Goal: Task Accomplishment & Management: Manage account settings

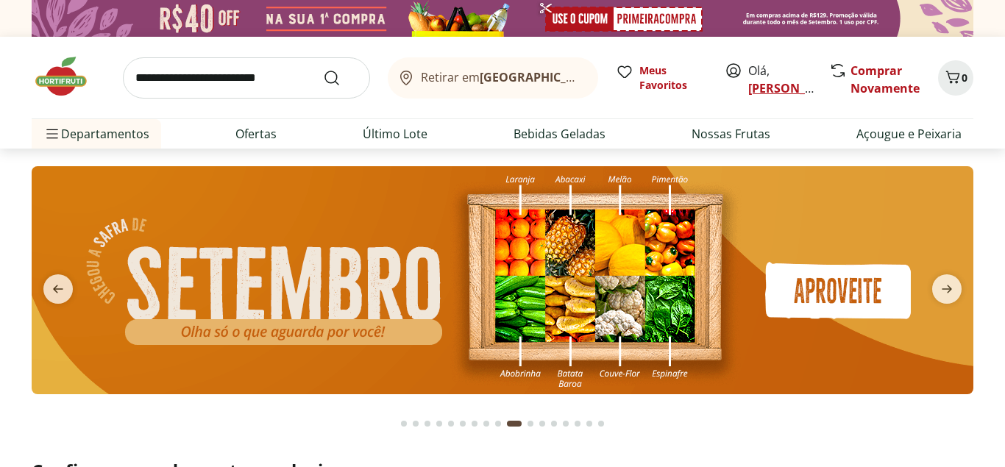
click at [761, 88] on link "[PERSON_NAME]" at bounding box center [796, 88] width 96 height 16
click at [762, 90] on link "[PERSON_NAME]" at bounding box center [796, 88] width 96 height 16
click at [764, 90] on link "[PERSON_NAME]" at bounding box center [796, 88] width 96 height 16
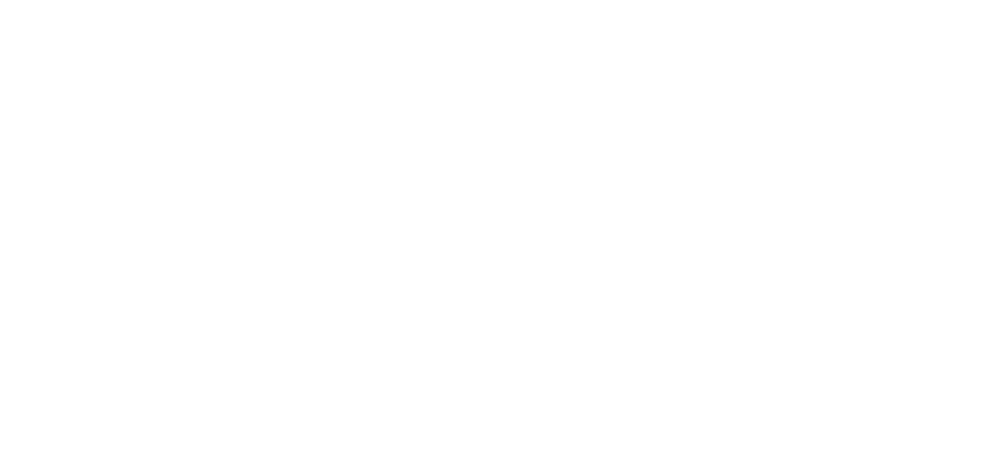
click at [282, 102] on div at bounding box center [502, 233] width 1005 height 467
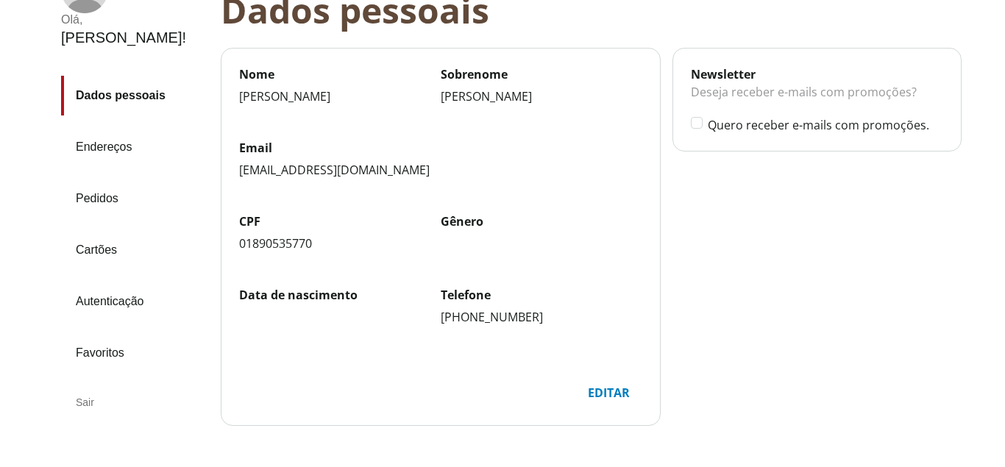
scroll to position [219, 0]
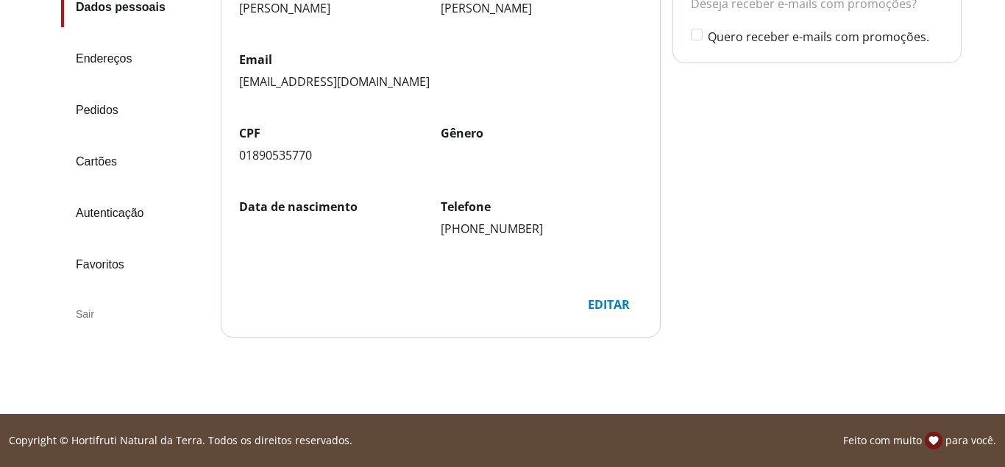
click at [84, 296] on div "Sair" at bounding box center [135, 313] width 148 height 35
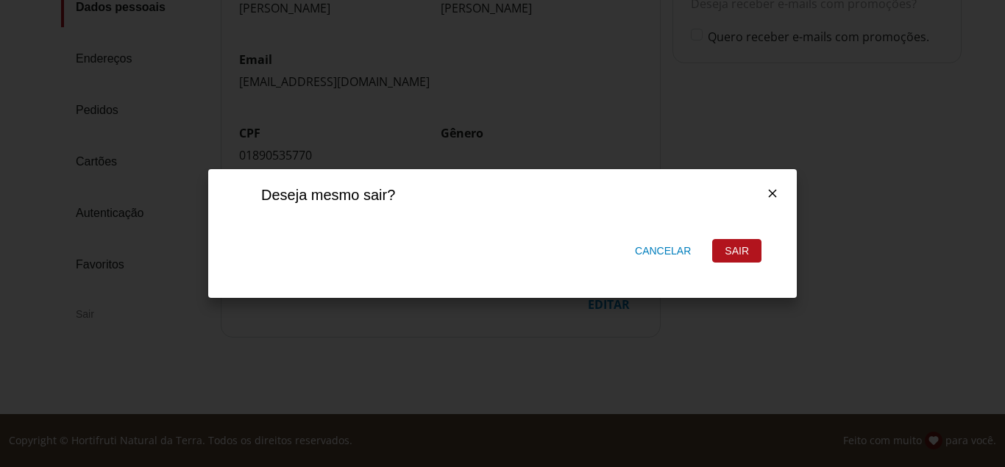
scroll to position [0, 0]
click at [744, 250] on div "Sair" at bounding box center [737, 251] width 48 height 22
